Goal: Transaction & Acquisition: Purchase product/service

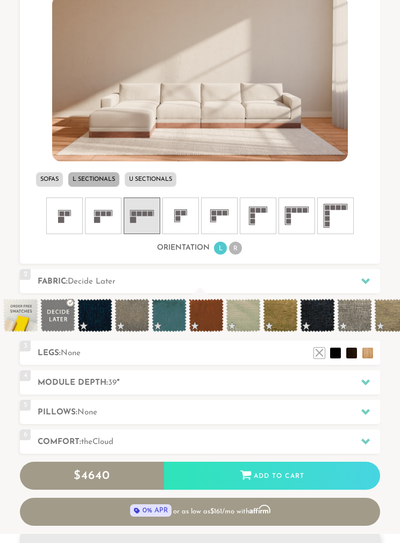
scroll to position [375, 0]
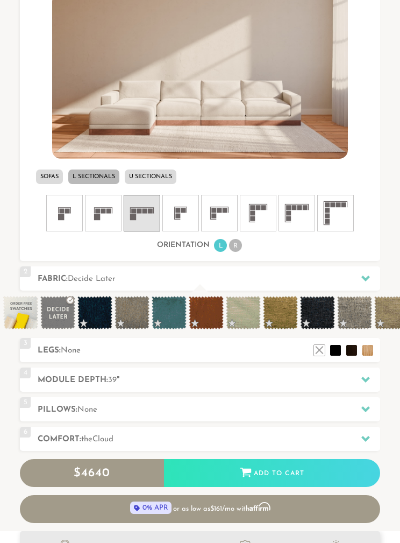
click at [361, 379] on div at bounding box center [366, 379] width 23 height 22
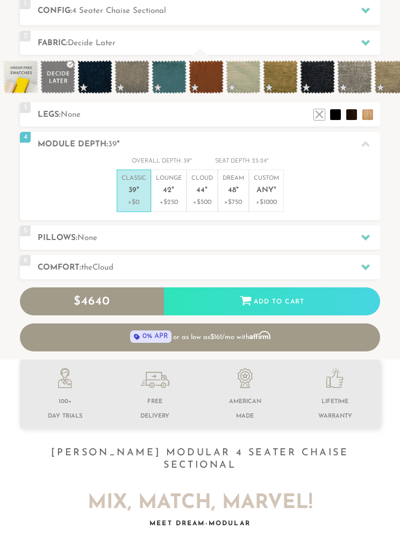
scroll to position [345, 0]
click at [171, 191] on span "42" at bounding box center [167, 190] width 9 height 9
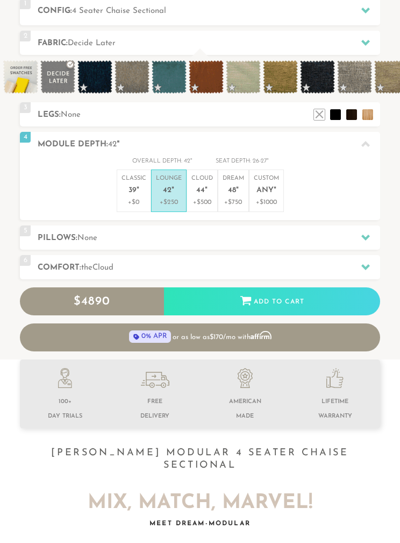
click at [205, 192] on em """ at bounding box center [206, 190] width 3 height 9
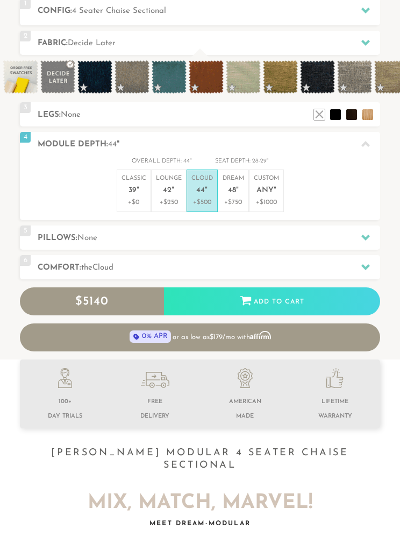
click at [240, 192] on p "Dream 48 "" at bounding box center [234, 185] width 22 height 23
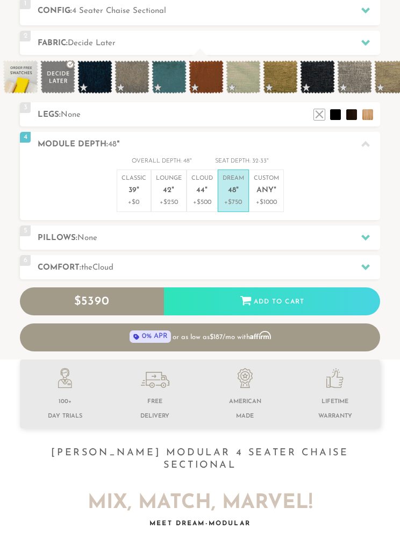
click at [280, 193] on li "Custom Any " +$1000" at bounding box center [266, 190] width 35 height 42
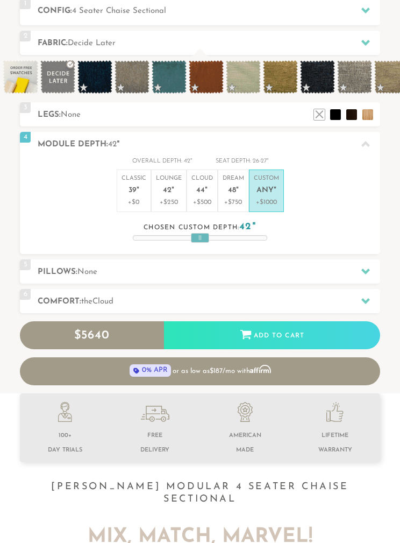
scroll to position [9568, 400]
click at [166, 207] on li "Lounge 42 " +$250" at bounding box center [169, 190] width 36 height 42
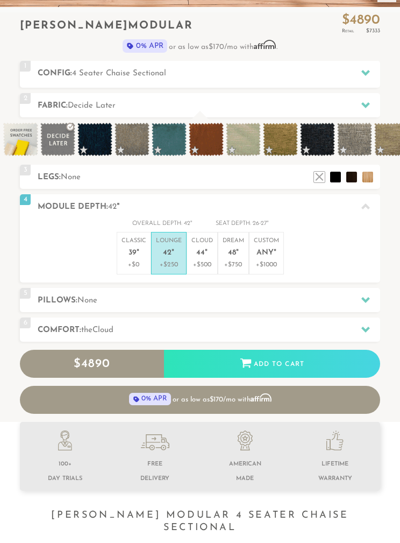
scroll to position [280, 0]
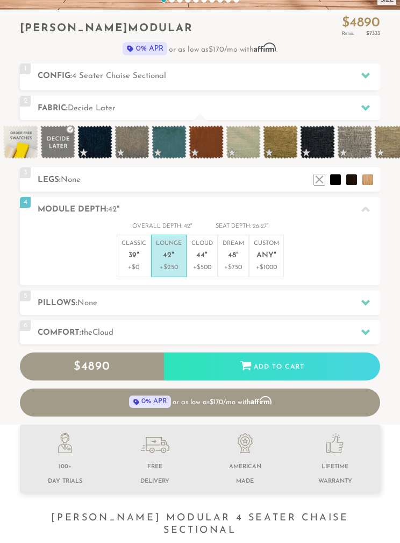
click at [356, 137] on span at bounding box center [354, 141] width 35 height 33
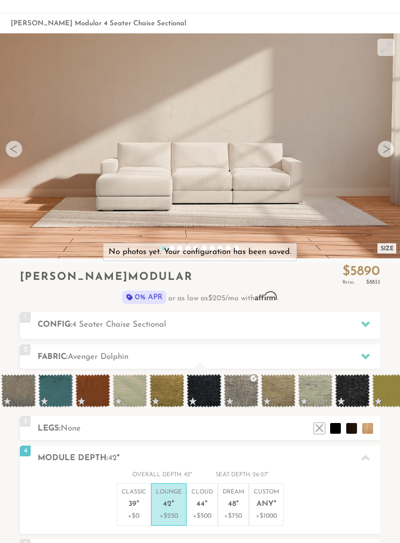
scroll to position [0, 0]
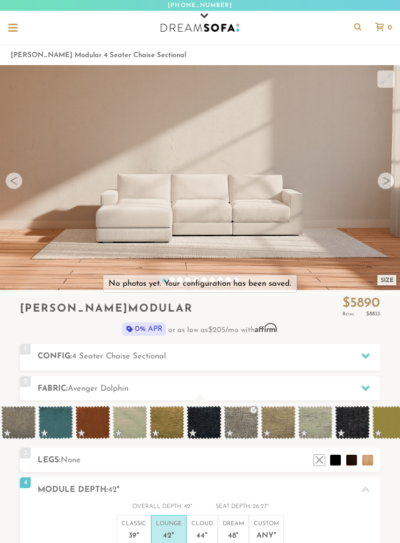
click at [215, 339] on div "Introducing [PERSON_NAME] Modular $ 5890 Retail $ 8833 $ 5890 Retail $ 8833 0% …" at bounding box center [200, 319] width 360 height 48
click at [360, 355] on div at bounding box center [366, 356] width 23 height 22
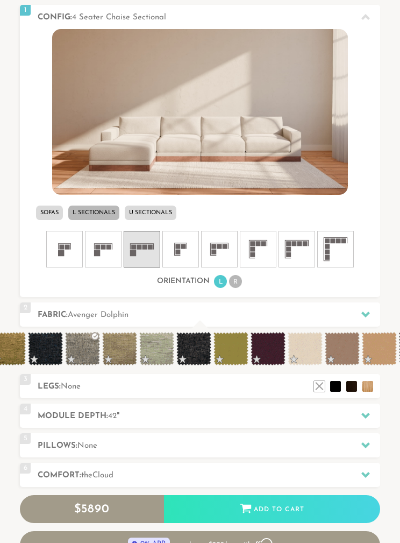
scroll to position [0, 273]
click at [344, 344] on span at bounding box center [341, 348] width 35 height 33
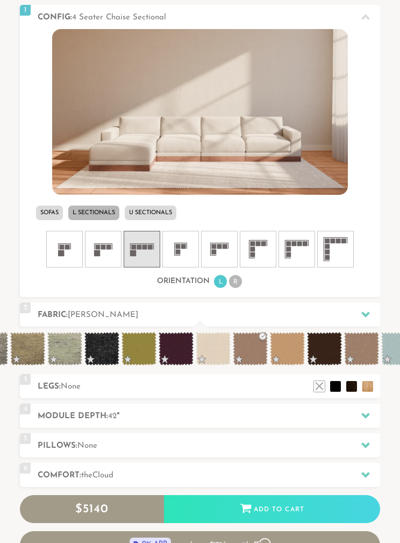
scroll to position [0, 363]
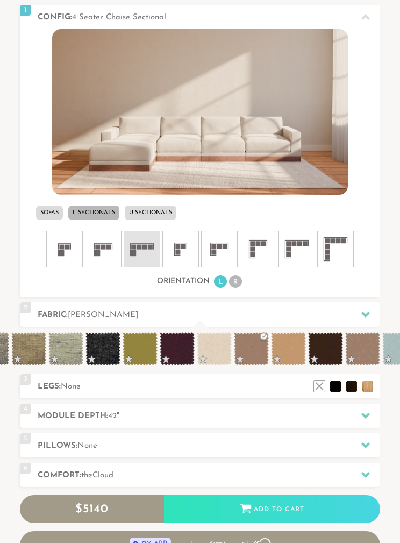
click at [363, 349] on span at bounding box center [362, 348] width 35 height 33
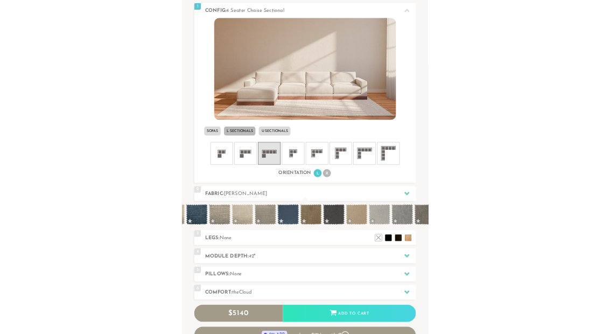
scroll to position [0, 1107]
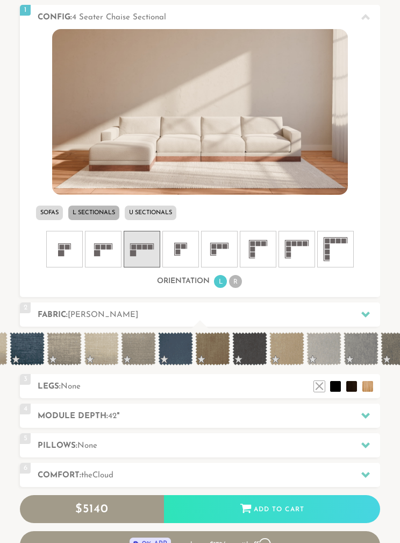
click at [68, 352] on span at bounding box center [64, 348] width 35 height 33
click at [362, 413] on icon at bounding box center [366, 416] width 9 height 6
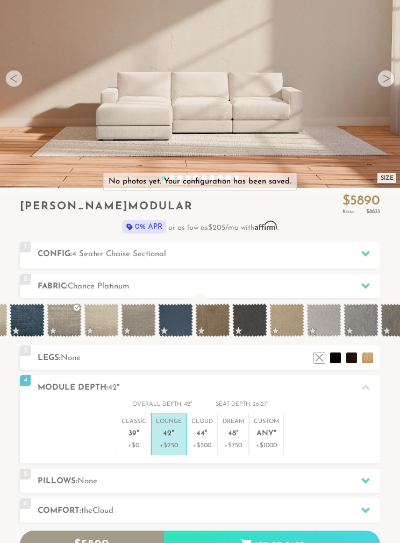
scroll to position [96, 0]
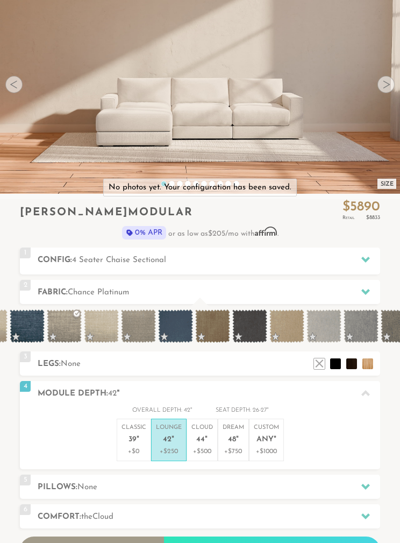
click at [204, 438] on span "44" at bounding box center [200, 439] width 9 height 9
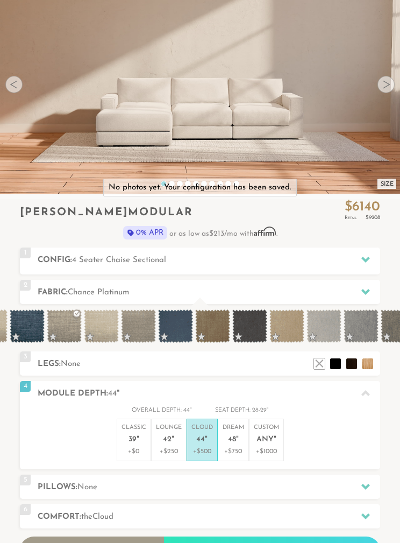
click at [167, 441] on span "42" at bounding box center [167, 439] width 9 height 9
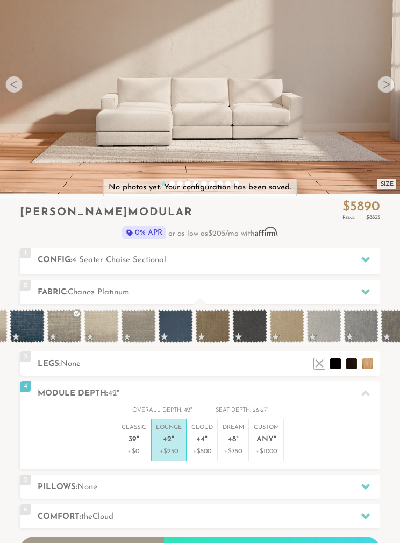
click at [82, 259] on span "4 Seater Chaise Sectional" at bounding box center [119, 260] width 94 height 8
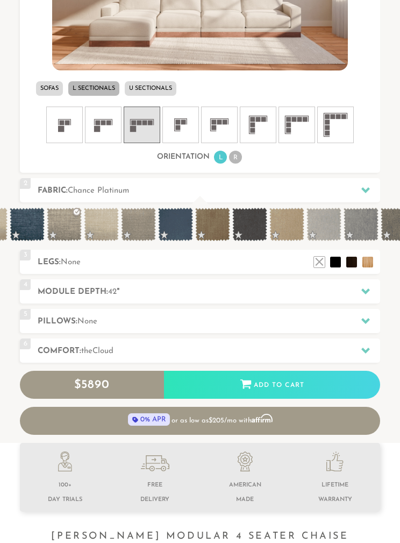
scroll to position [463, 0]
click at [106, 222] on span at bounding box center [101, 224] width 35 height 33
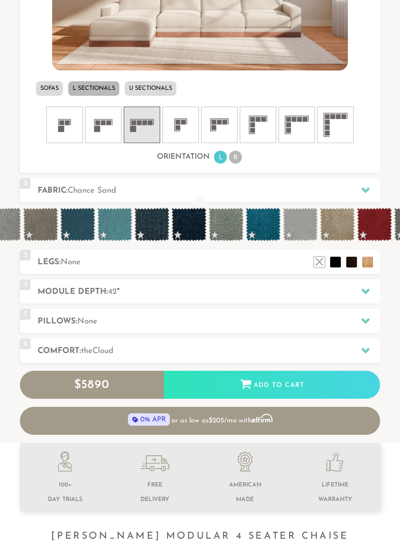
scroll to position [0, 1465]
click at [222, 225] on span at bounding box center [225, 224] width 35 height 33
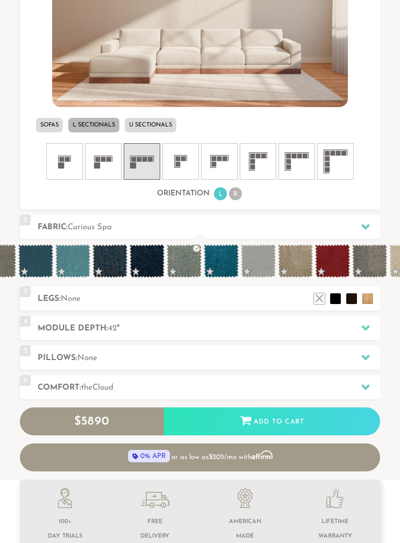
scroll to position [427, 0]
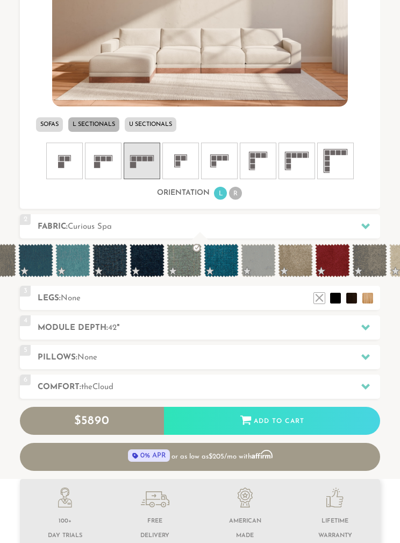
click at [72, 330] on h2 "Module Depth: 42 "" at bounding box center [209, 328] width 343 height 12
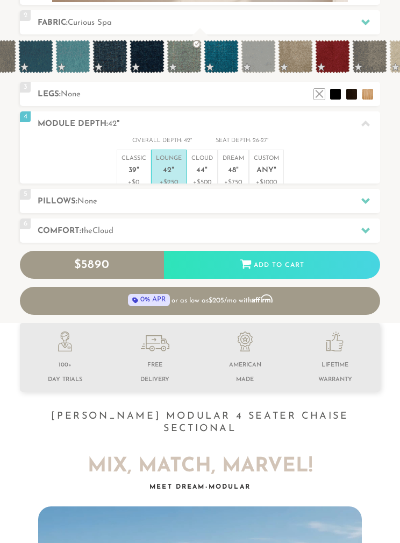
scroll to position [9534, 400]
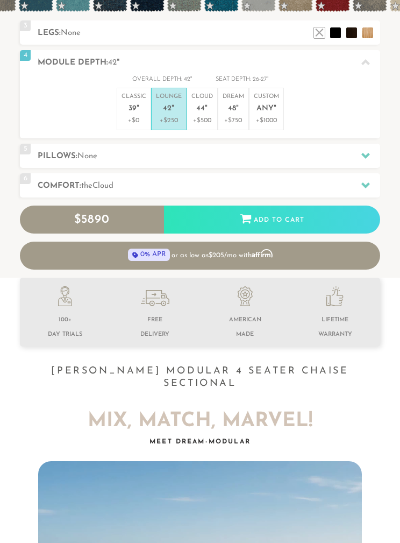
click at [67, 152] on h2 "Pillows: None" at bounding box center [209, 156] width 343 height 12
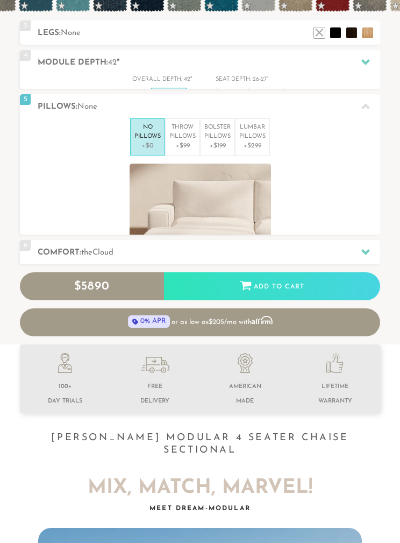
scroll to position [1, 1]
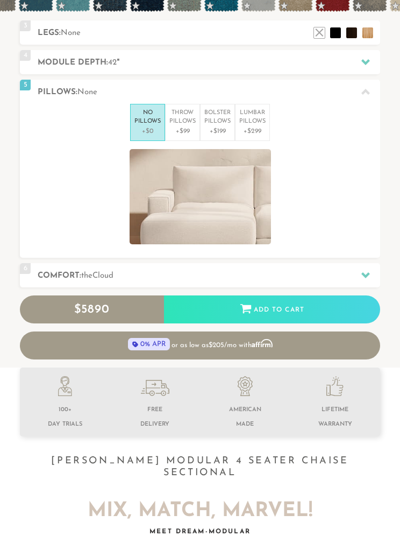
click at [188, 126] on p "+$99" at bounding box center [182, 131] width 26 height 10
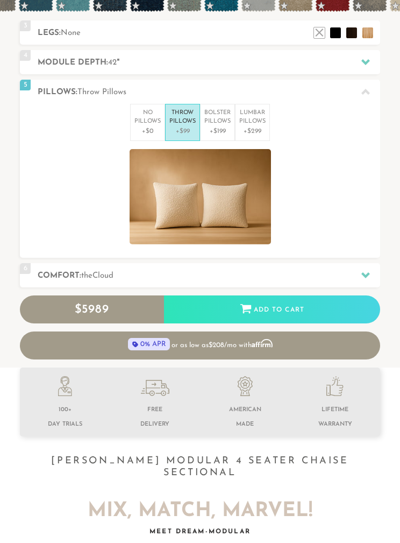
click at [217, 123] on p "Bolster Pillows" at bounding box center [217, 118] width 26 height 18
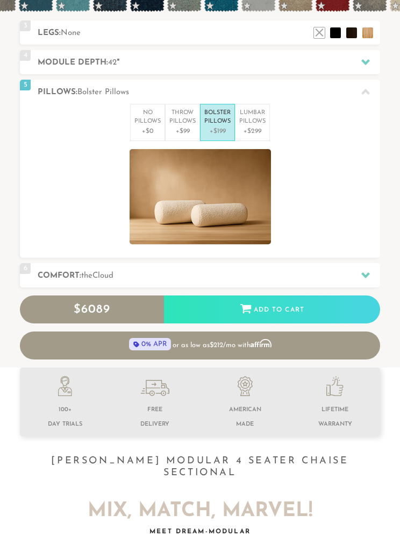
click at [250, 131] on p "+$299" at bounding box center [252, 131] width 26 height 10
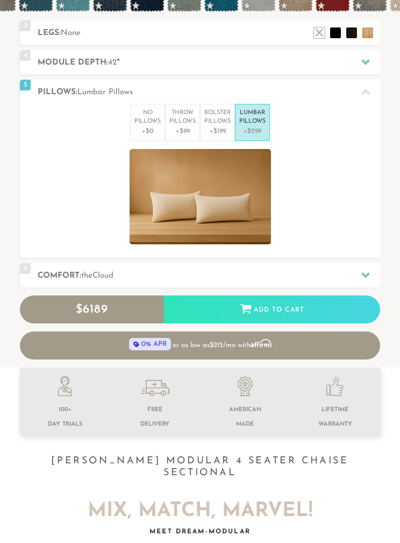
click at [150, 119] on p "No Pillows" at bounding box center [147, 118] width 26 height 18
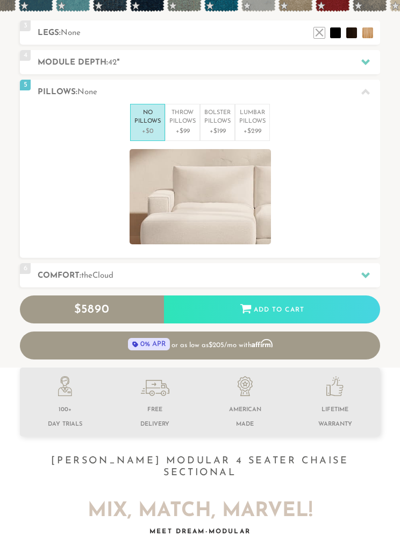
click at [86, 272] on span "the" at bounding box center [86, 276] width 11 height 8
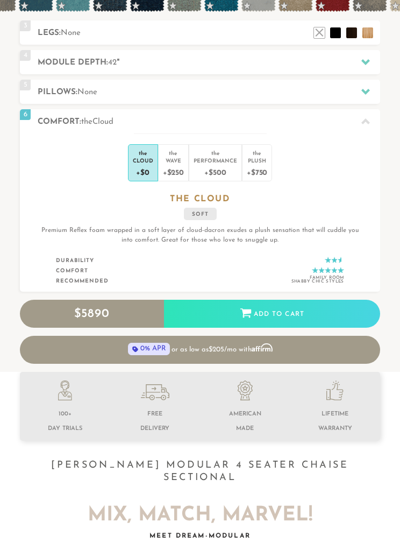
scroll to position [1, 1]
click at [174, 161] on div "Wave" at bounding box center [173, 161] width 21 height 8
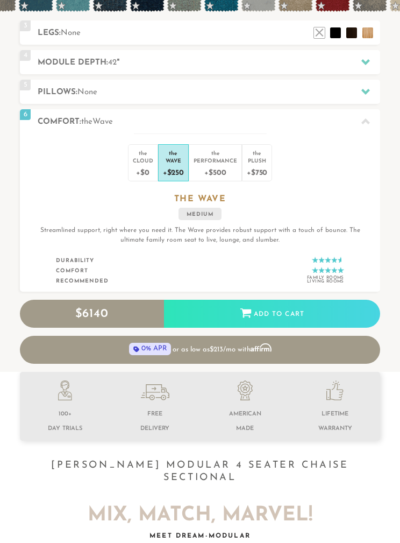
click at [144, 174] on div "+$0" at bounding box center [143, 172] width 20 height 16
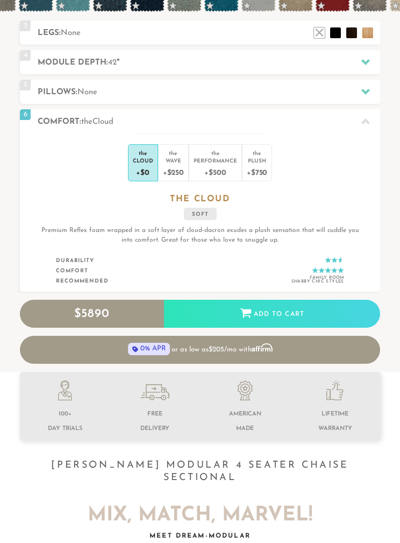
click at [166, 161] on div "Wave" at bounding box center [173, 161] width 21 height 8
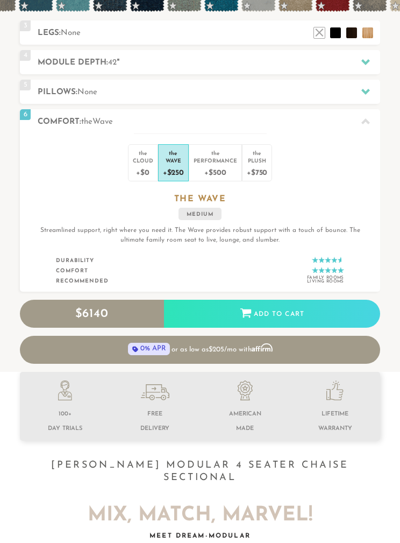
scroll to position [9628, 400]
click at [212, 163] on div "Performance" at bounding box center [216, 161] width 44 height 8
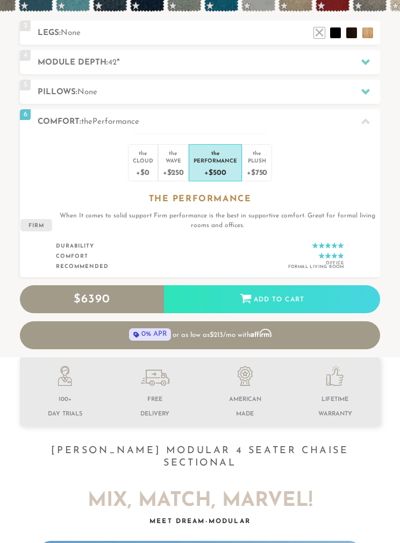
scroll to position [9613, 400]
click at [253, 173] on div "+$750" at bounding box center [257, 172] width 20 height 16
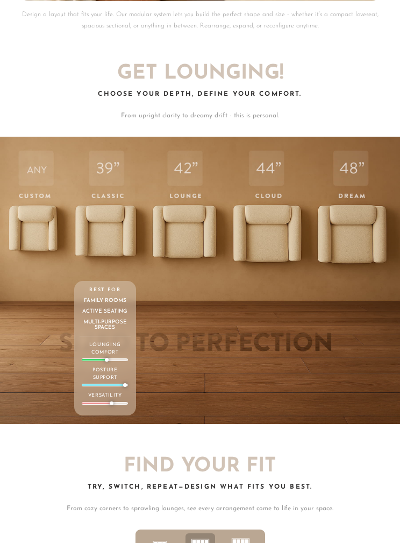
scroll to position [2647, 0]
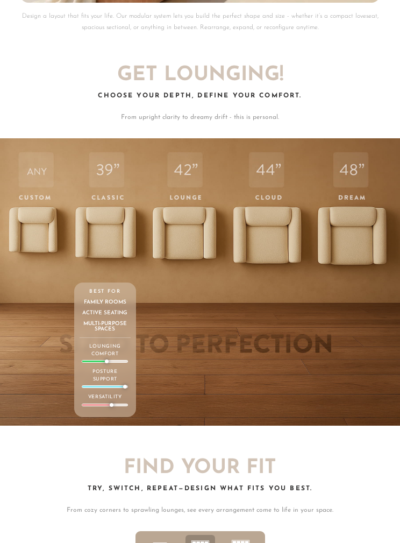
click at [102, 222] on div "39 Classic Depth Crisp. Upright. Everyday-ready. Supportive and structured — bu…" at bounding box center [105, 280] width 62 height 284
click at [188, 218] on div "42 Lounge Depth Laid-back, not laid-out. Just enough depth to relax, without di…" at bounding box center [184, 280] width 64 height 284
click at [108, 211] on div "39 Classic Depth Crisp. Upright. Everyday-ready. Supportive and structured — bu…" at bounding box center [105, 280] width 62 height 284
click at [80, 210] on div "39 Classic Depth Crisp. Upright. Everyday-ready. Supportive and structured — bu…" at bounding box center [105, 280] width 62 height 284
click at [34, 221] on div "ANY Custom Depth Any depth. Just right for you. Craft the perfect sit, your way…" at bounding box center [34, 280] width 62 height 284
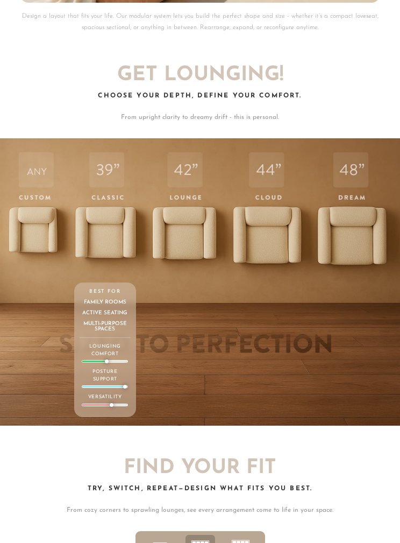
click at [110, 211] on div "39 Classic Depth Crisp. Upright. Everyday-ready. Supportive and structured — bu…" at bounding box center [105, 280] width 62 height 284
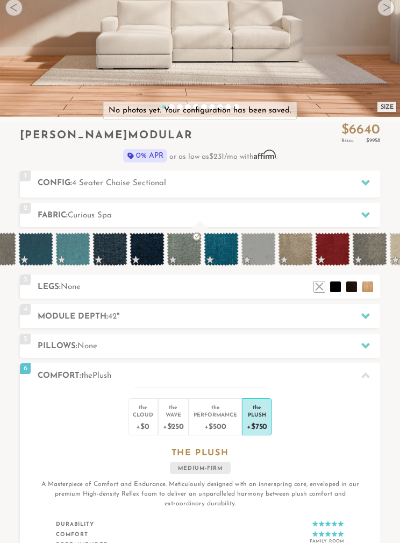
scroll to position [173, 0]
click at [277, 304] on div "4 Module Depth: 42 "" at bounding box center [200, 316] width 360 height 24
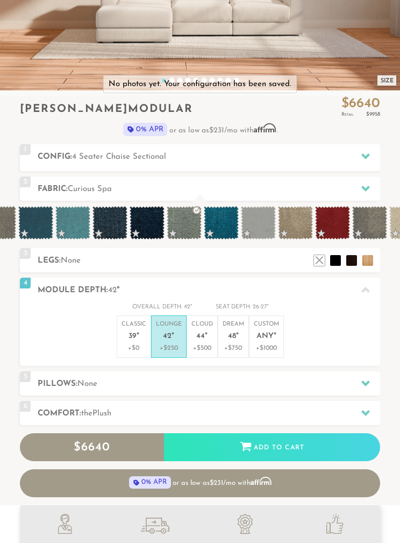
scroll to position [200, 0]
click at [205, 326] on p "Cloud 44 "" at bounding box center [203, 331] width 22 height 23
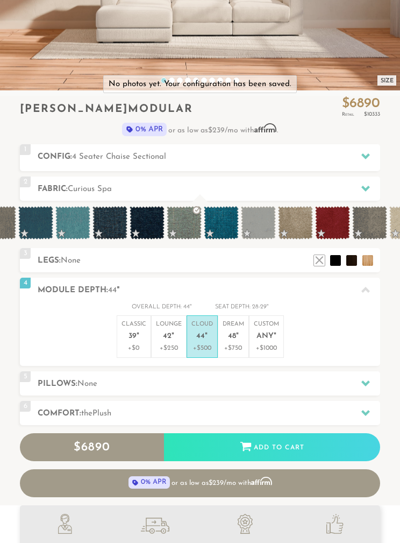
click at [166, 328] on p "Lounge 42 "" at bounding box center [169, 331] width 26 height 23
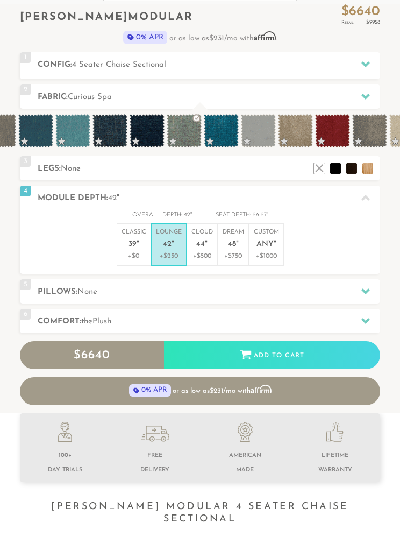
scroll to position [292, 0]
click at [333, 315] on h2 "Comfort: the Plush" at bounding box center [209, 321] width 343 height 12
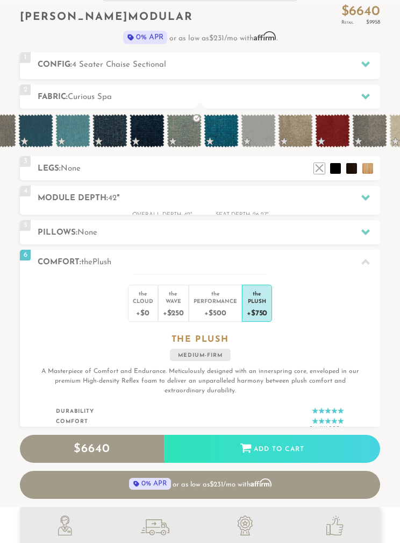
scroll to position [1, 1]
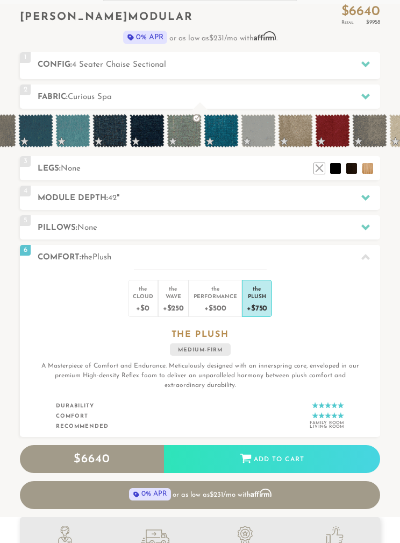
click at [348, 248] on div "6 Comfort: the Plush medium firm" at bounding box center [200, 257] width 360 height 24
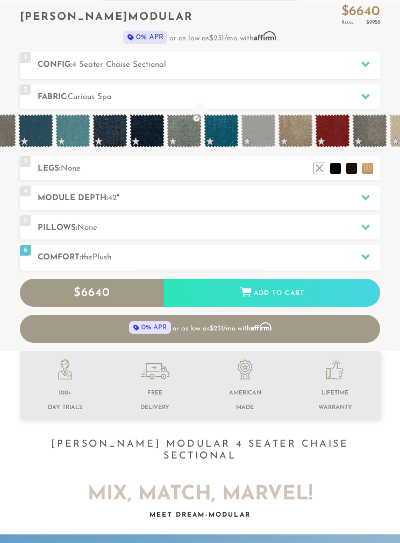
scroll to position [9513, 400]
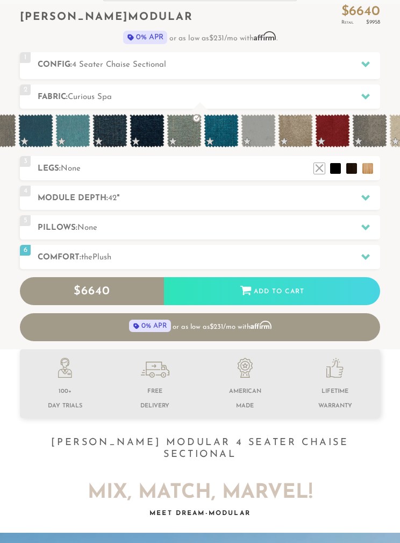
click at [299, 194] on h2 "Module Depth: 42 "" at bounding box center [209, 198] width 343 height 12
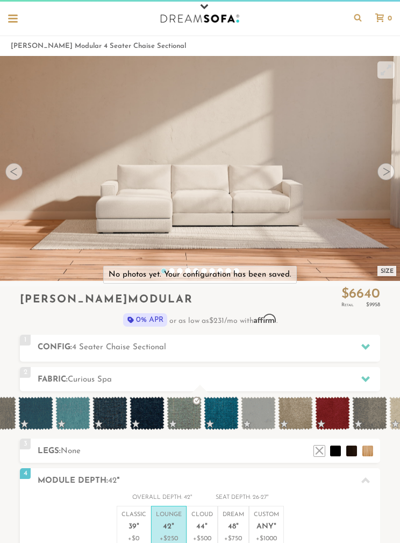
scroll to position [7, 0]
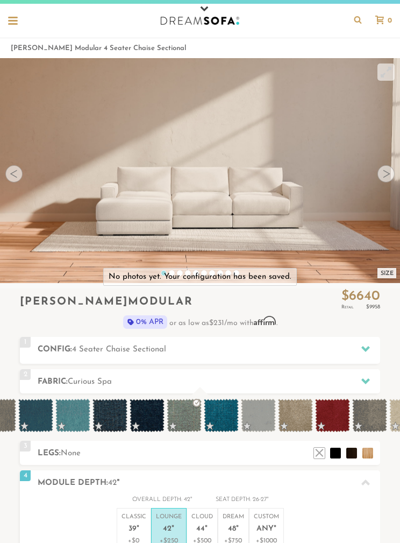
click at [129, 348] on span "4 Seater Chaise Sectional" at bounding box center [119, 349] width 94 height 8
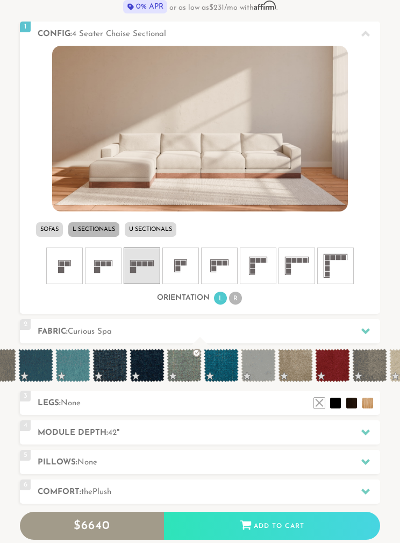
scroll to position [322, 0]
